Goal: Task Accomplishment & Management: Use online tool/utility

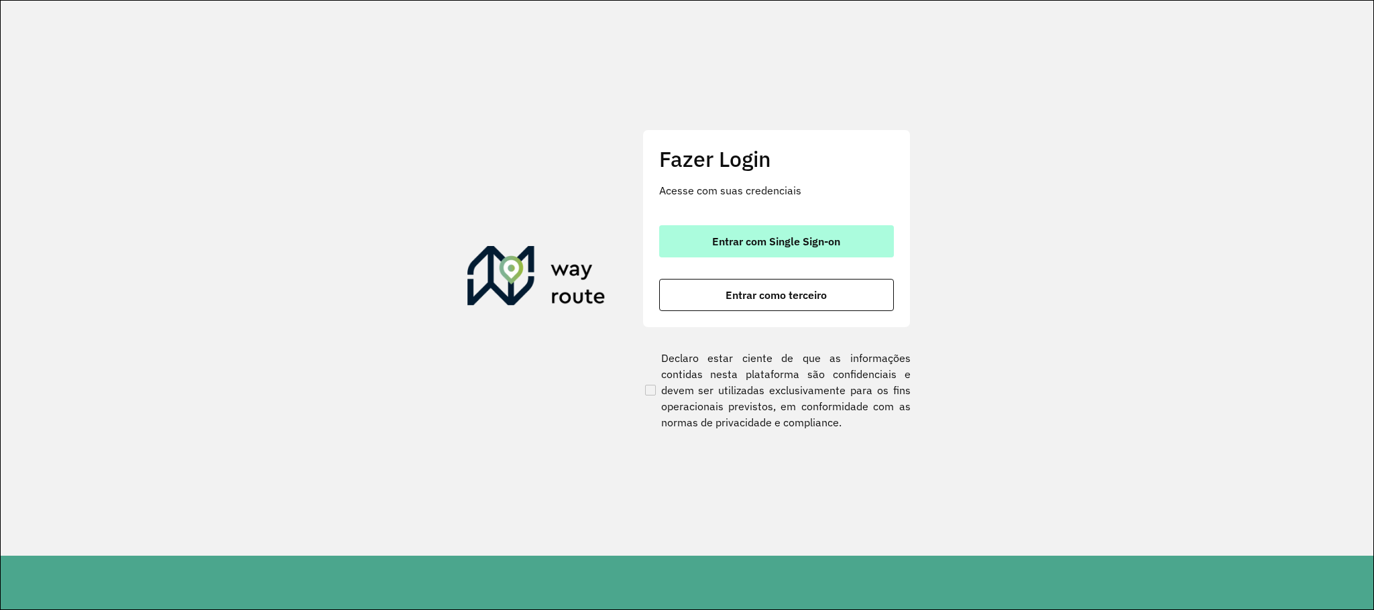
click at [823, 242] on span "Entrar com Single Sign-on" at bounding box center [776, 241] width 128 height 11
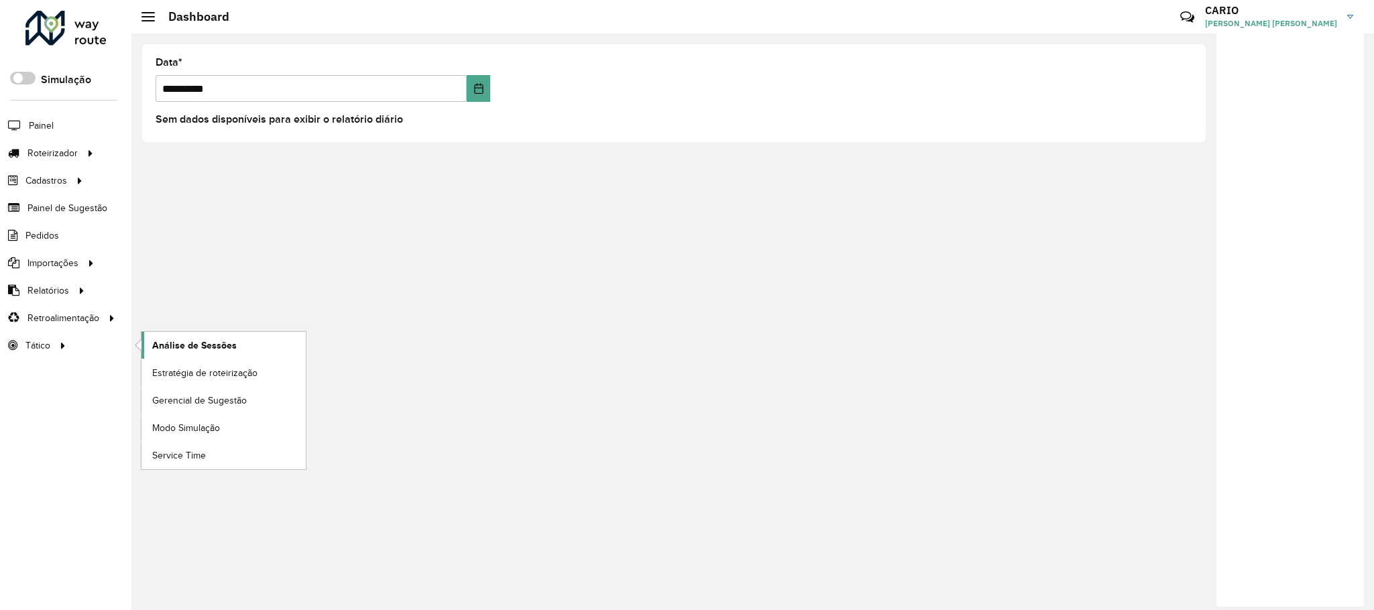
click at [173, 349] on span "Análise de Sessões" at bounding box center [194, 346] width 84 height 14
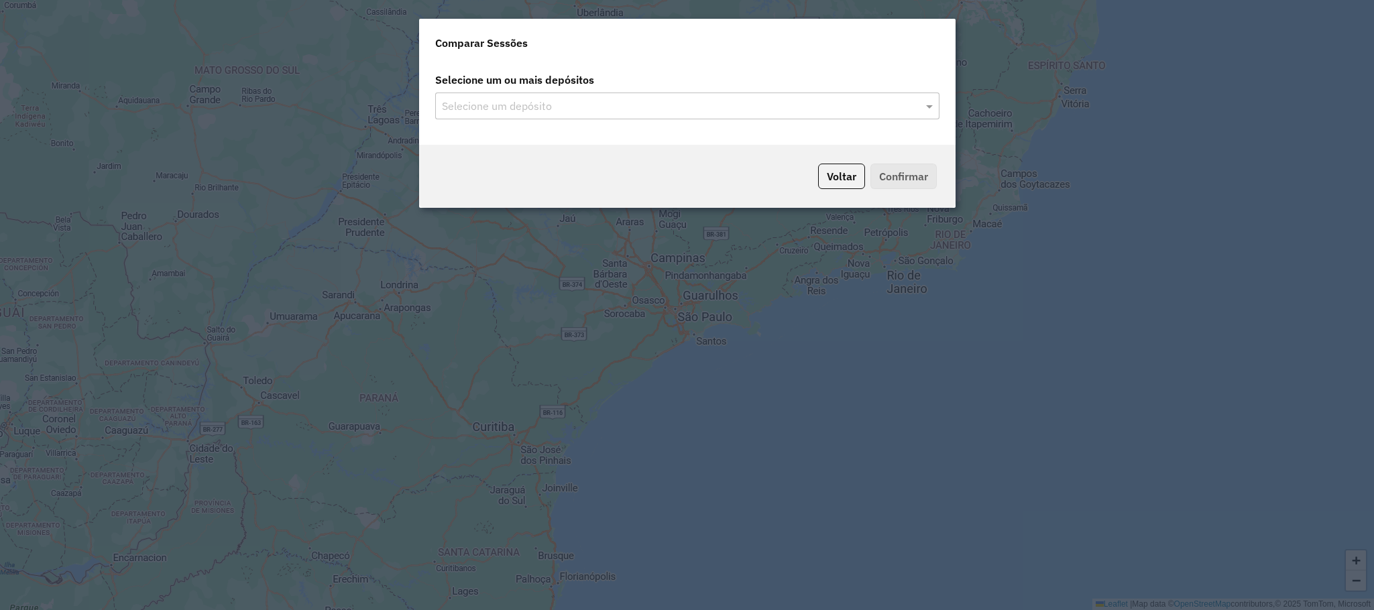
click at [942, 103] on div "Selecione um depósito" at bounding box center [687, 106] width 520 height 27
click at [929, 99] on span at bounding box center [931, 106] width 17 height 16
click at [924, 105] on span at bounding box center [931, 106] width 17 height 16
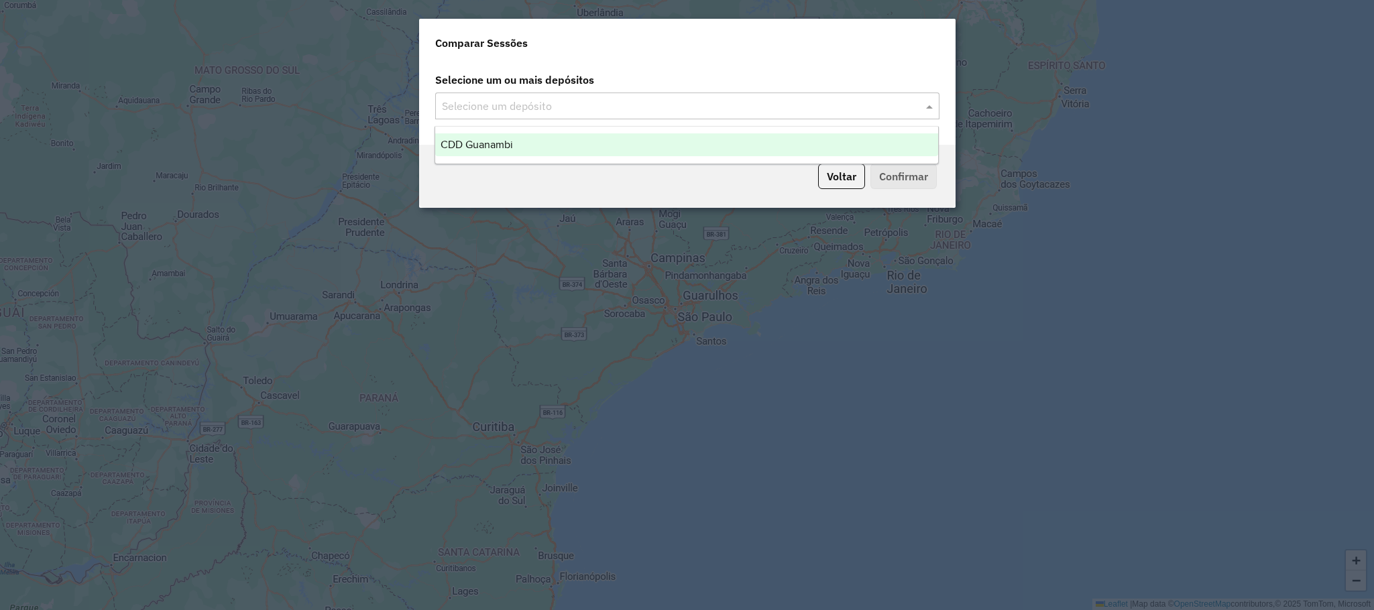
click at [684, 141] on div "CDD Guanambi" at bounding box center [686, 144] width 503 height 23
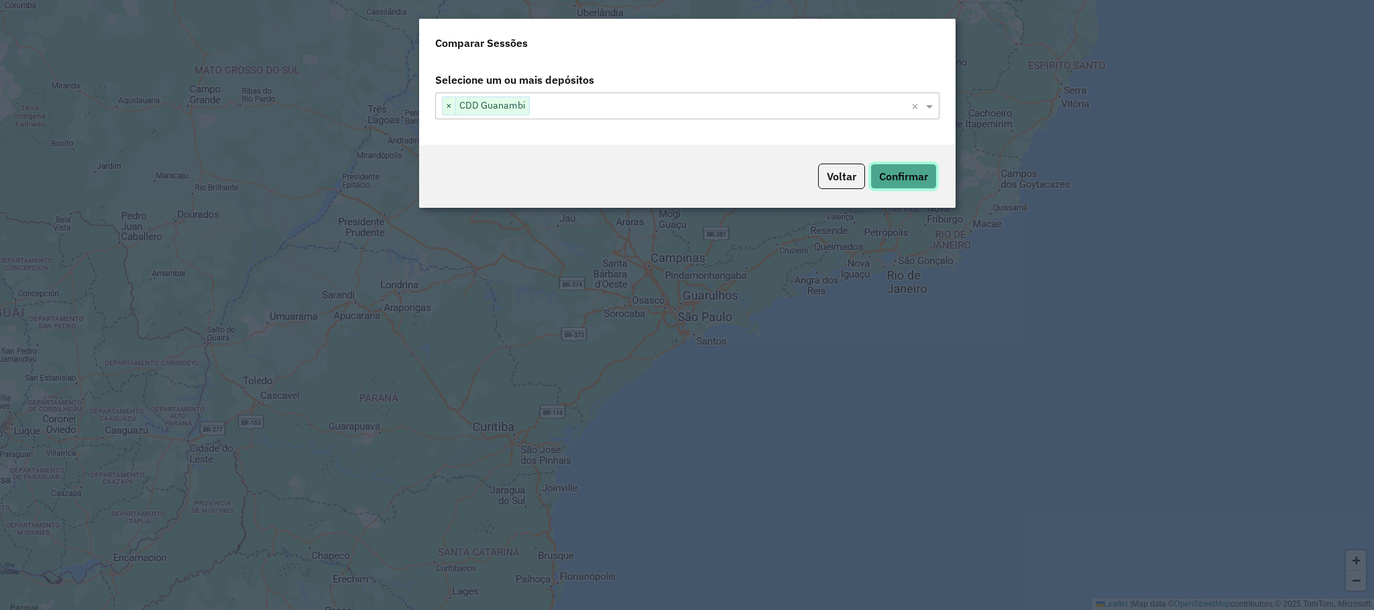
click at [914, 181] on button "Confirmar" at bounding box center [903, 176] width 66 height 25
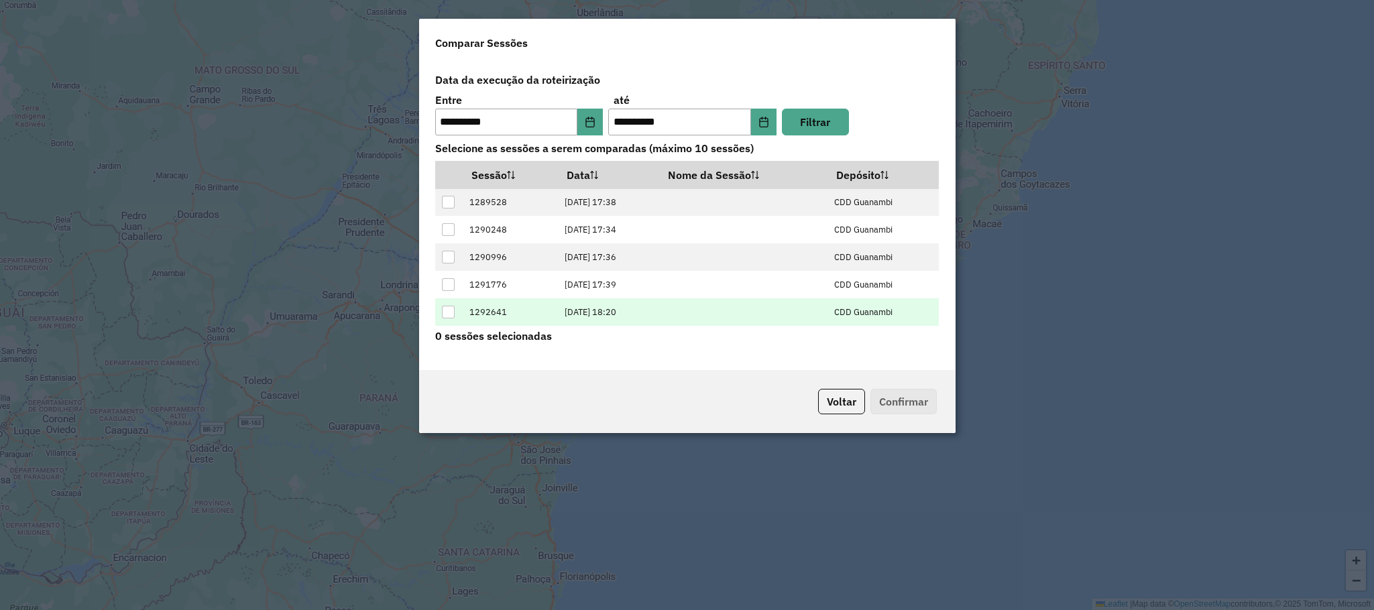
scroll to position [55, 0]
click at [445, 314] on div at bounding box center [448, 314] width 13 height 13
click at [886, 396] on button "Confirmar" at bounding box center [903, 401] width 66 height 25
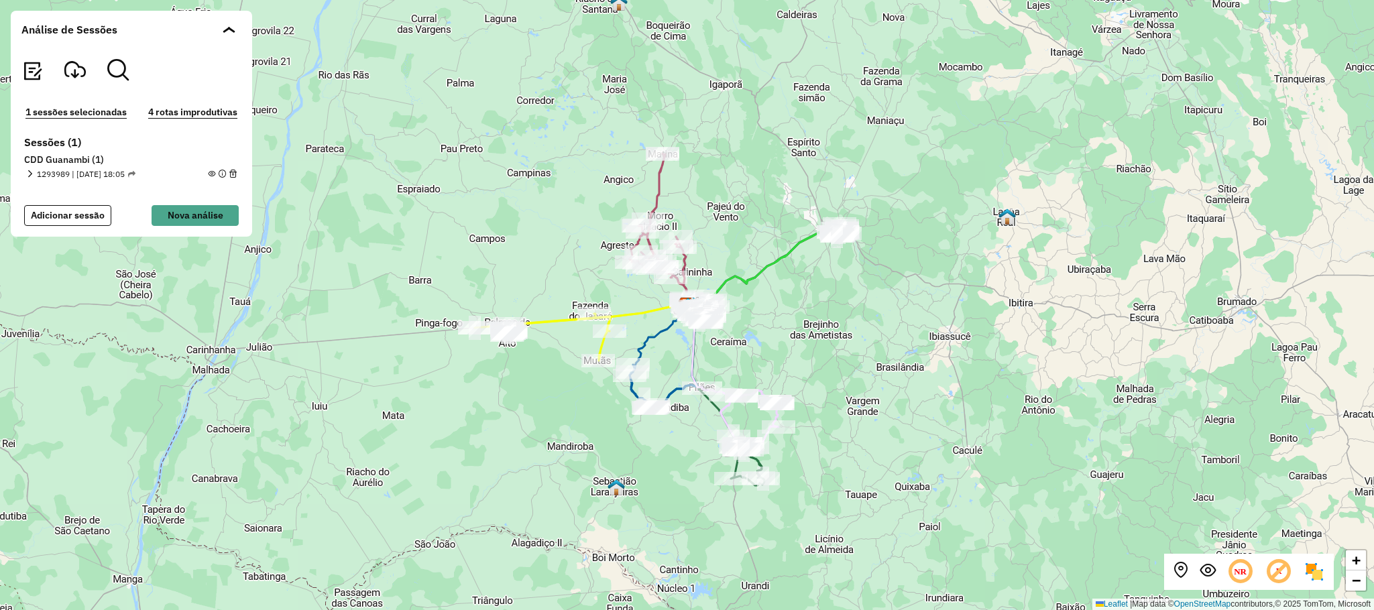
click at [208, 173] on em at bounding box center [211, 173] width 7 height 7
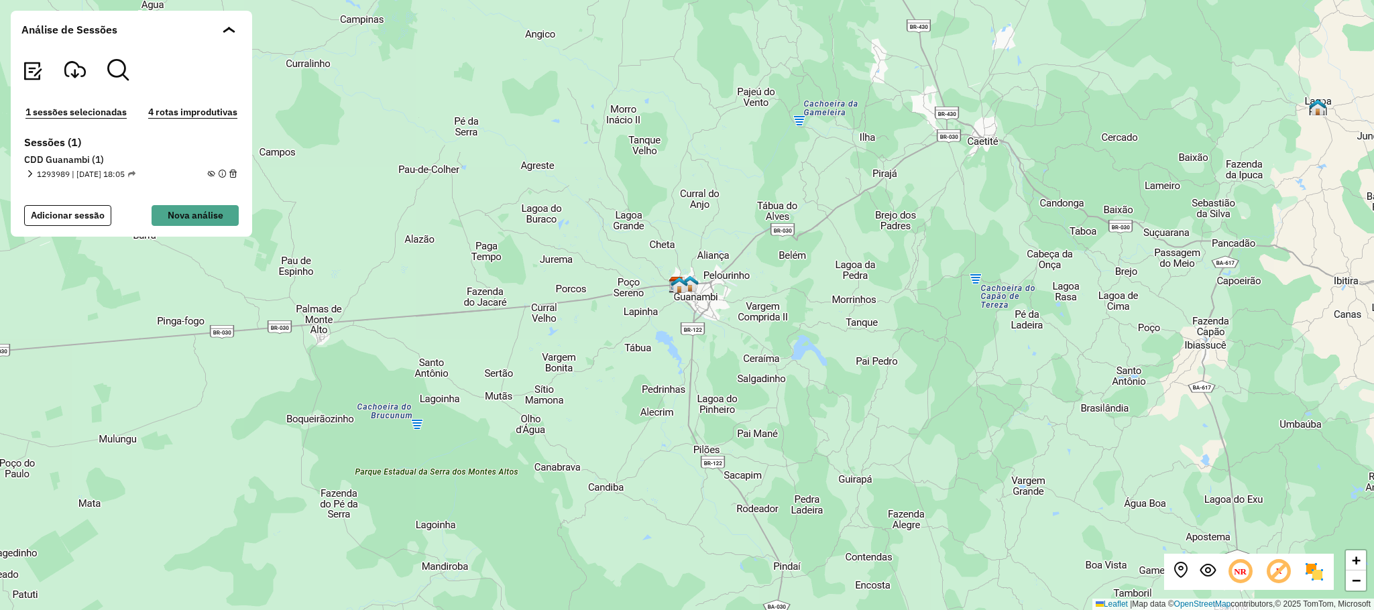
click at [211, 173] on em at bounding box center [211, 173] width 7 height 7
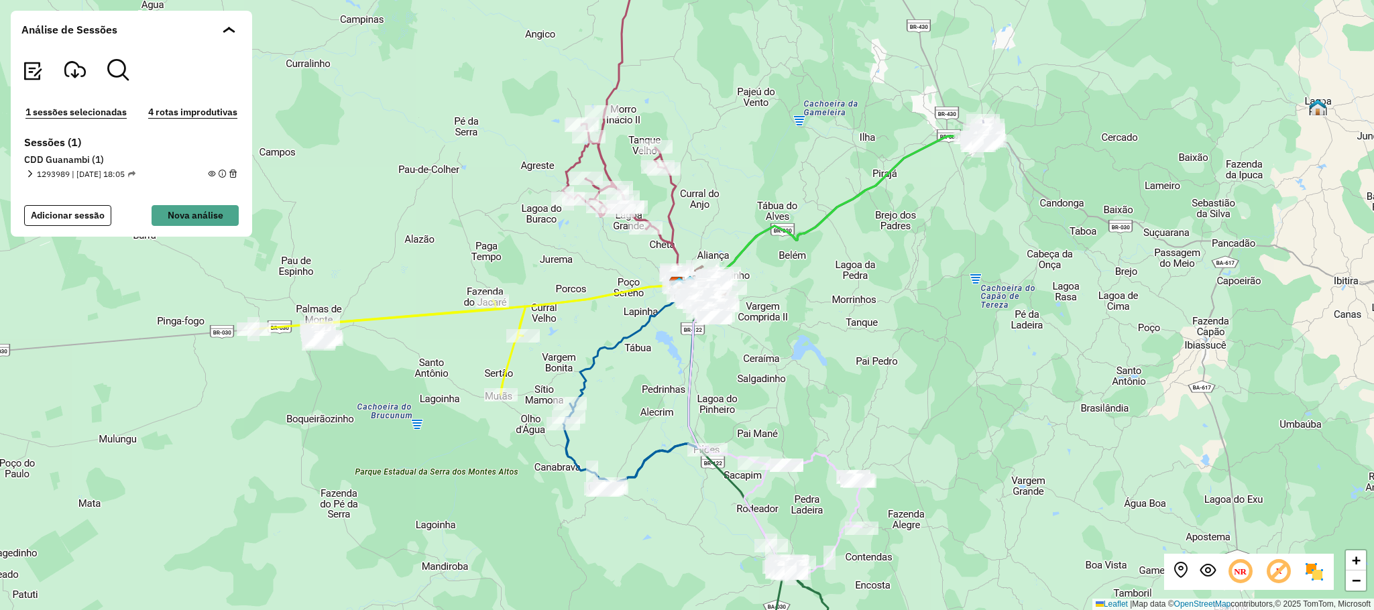
click at [209, 173] on em at bounding box center [211, 173] width 7 height 7
